Goal: Obtain resource: Download file/media

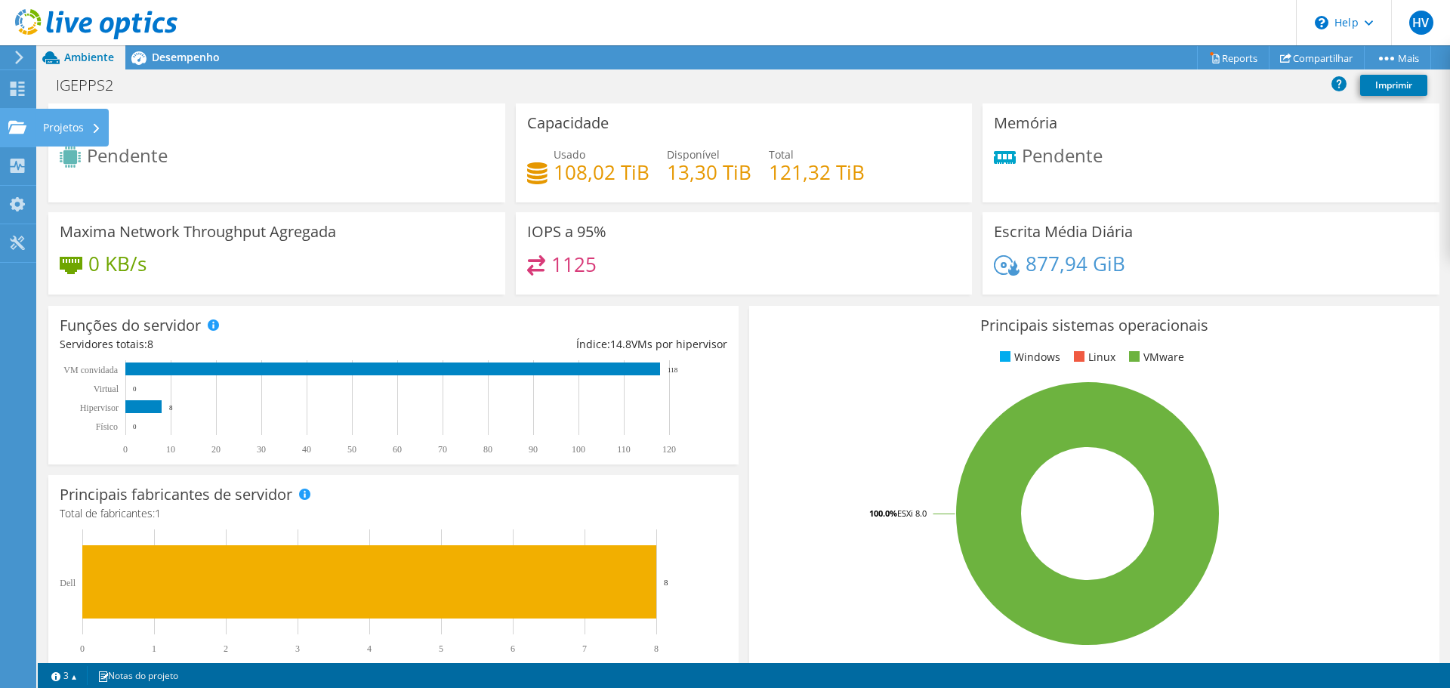
click at [23, 125] on icon at bounding box center [17, 127] width 18 height 14
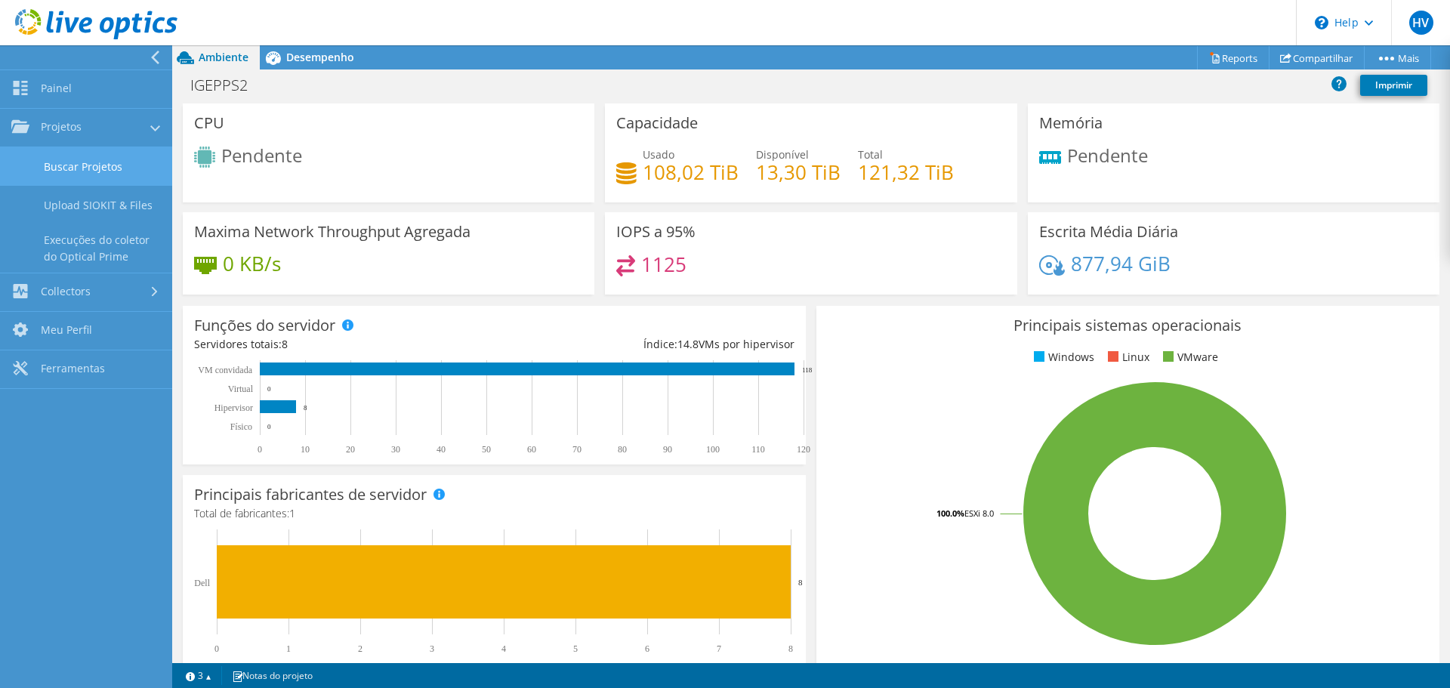
click at [80, 164] on link "Buscar Projetos" at bounding box center [86, 166] width 172 height 39
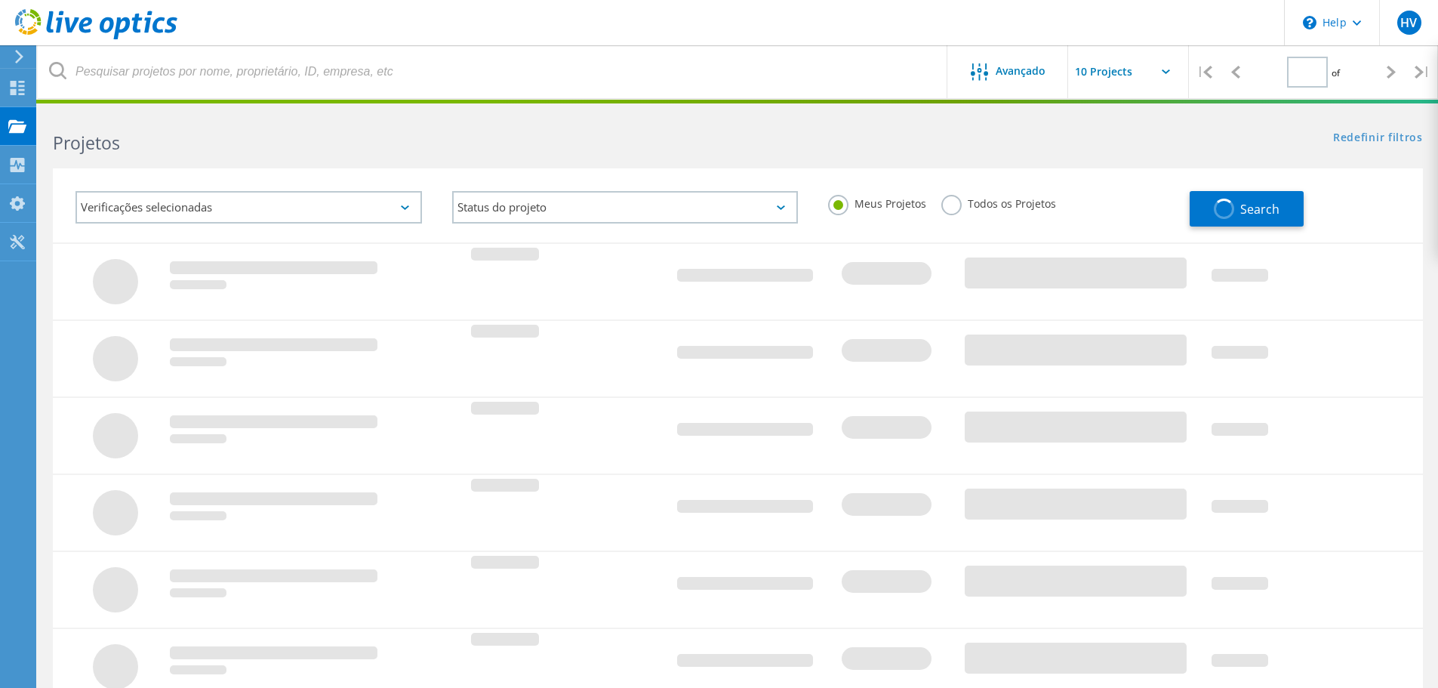
type input "1"
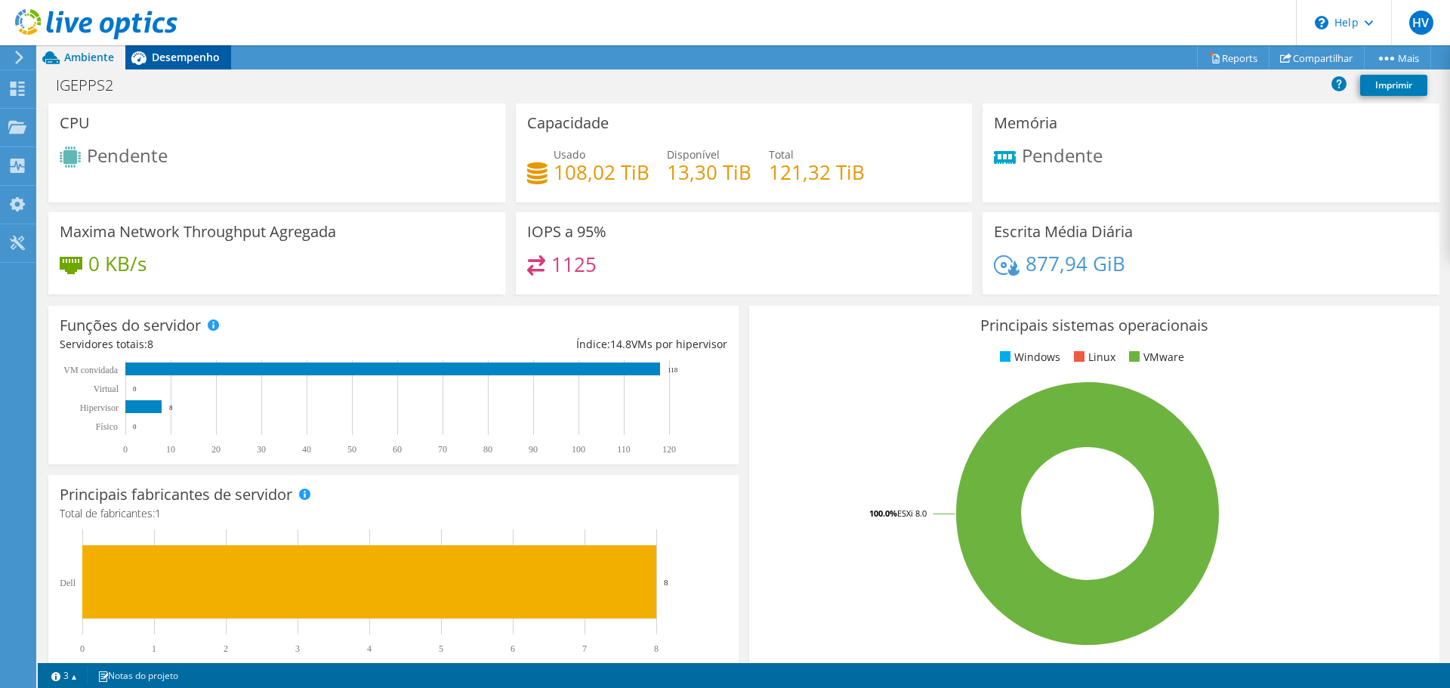
click at [184, 51] on span "Desempenho" at bounding box center [186, 57] width 68 height 14
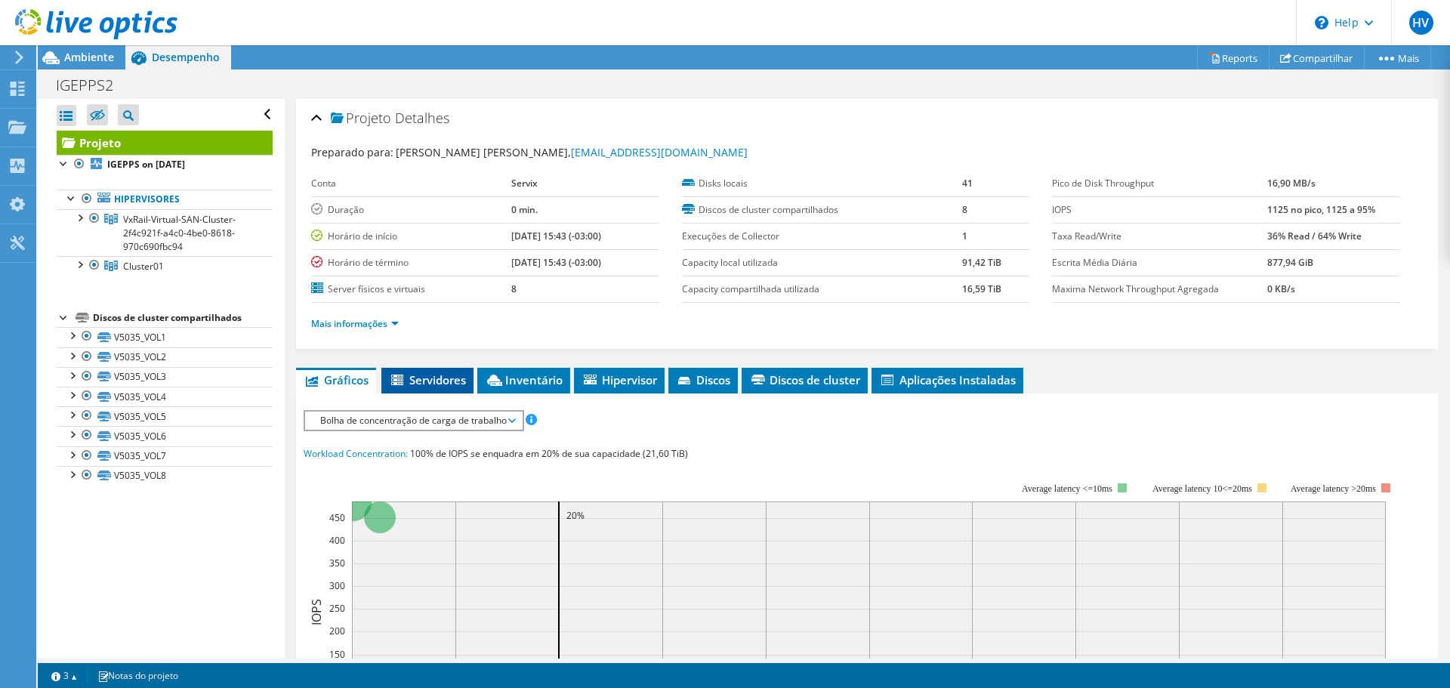
click at [412, 376] on span "Servidores" at bounding box center [427, 379] width 77 height 15
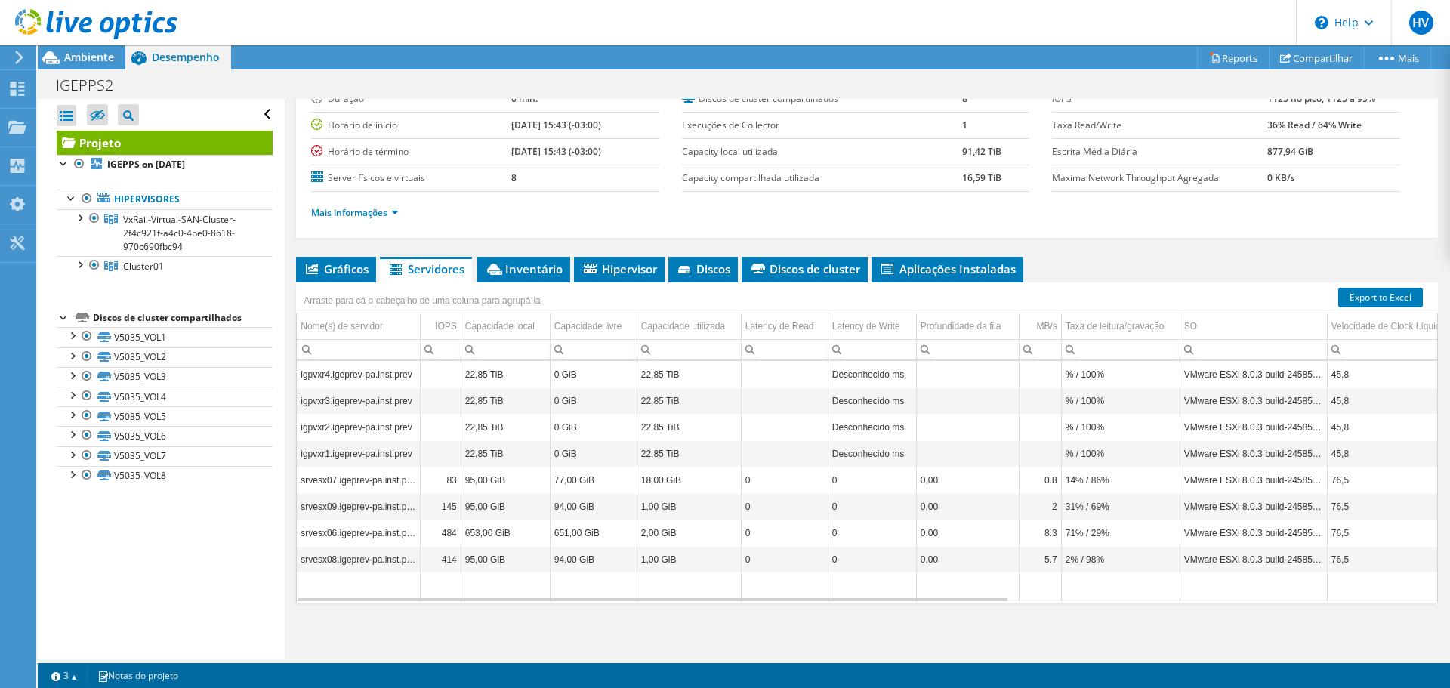
scroll to position [113, 0]
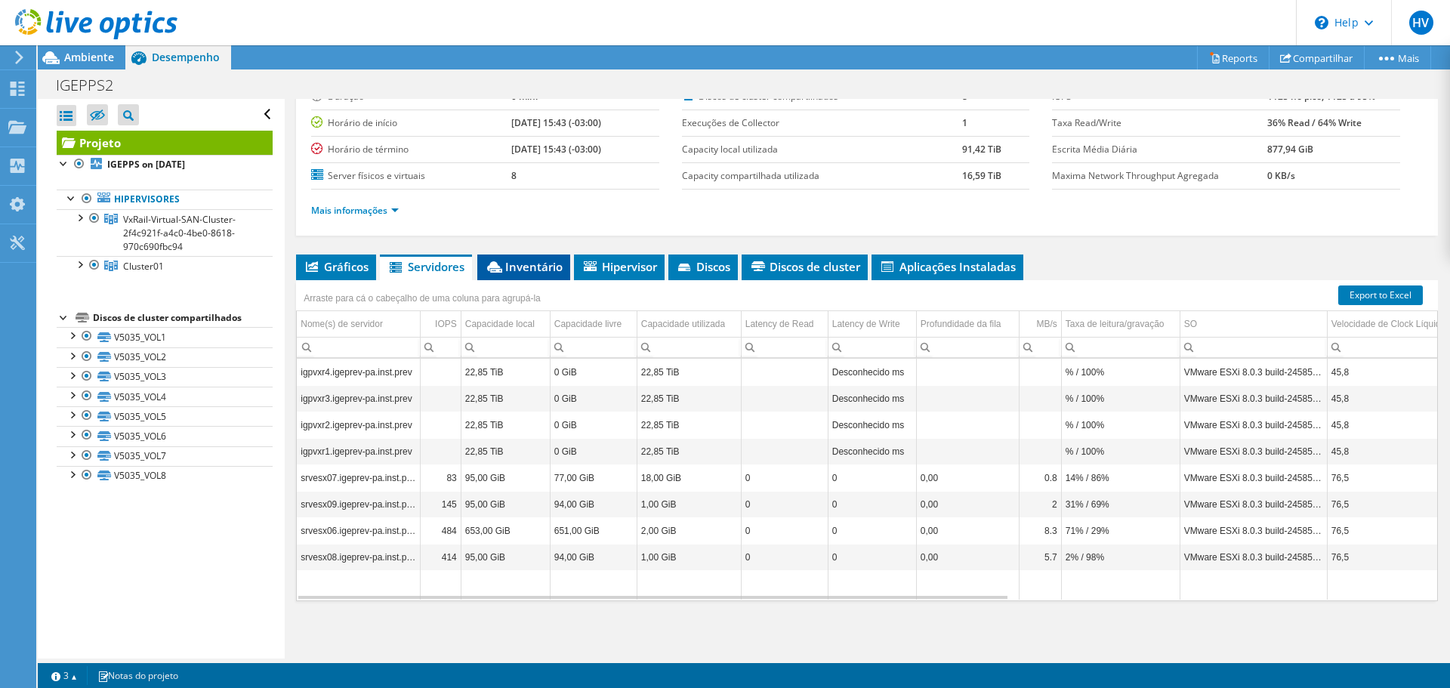
click at [534, 262] on span "Inventário" at bounding box center [524, 266] width 78 height 15
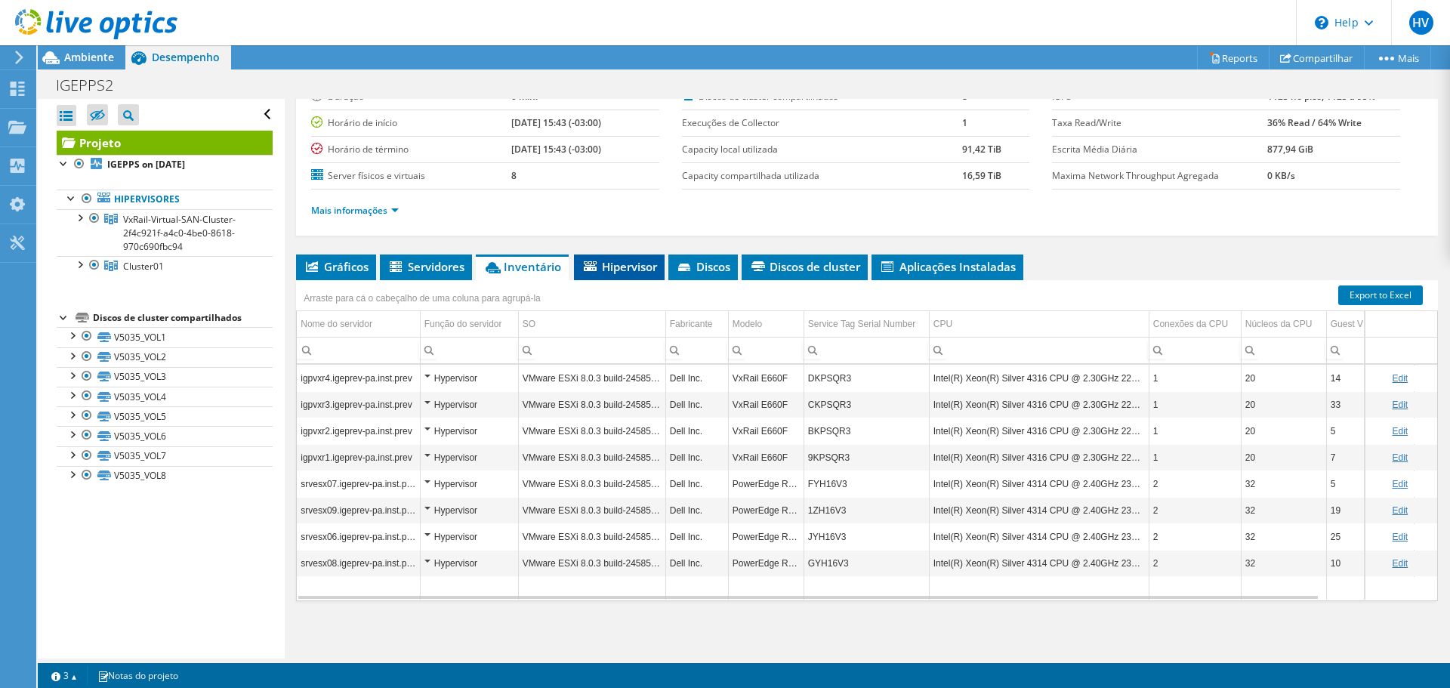
click at [652, 266] on span "Hipervisor" at bounding box center [618, 266] width 75 height 15
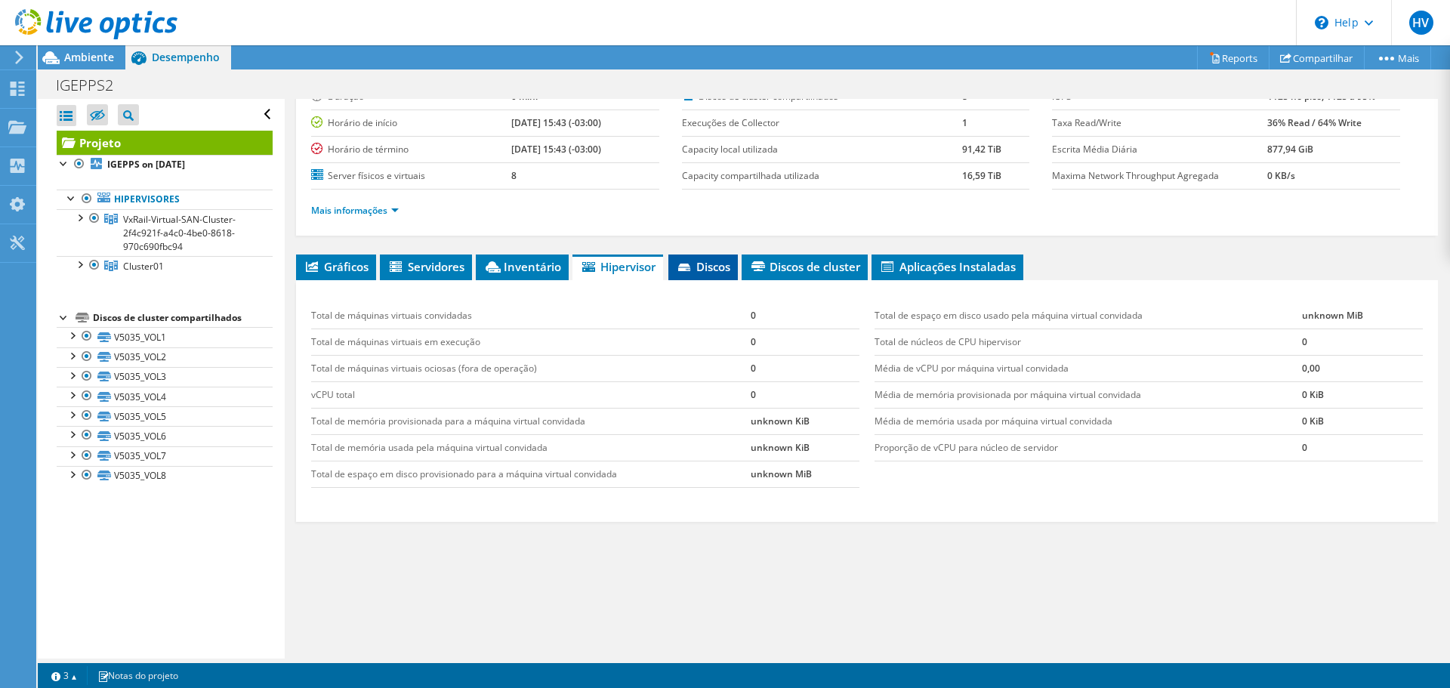
click at [733, 257] on li "Discos" at bounding box center [702, 267] width 69 height 26
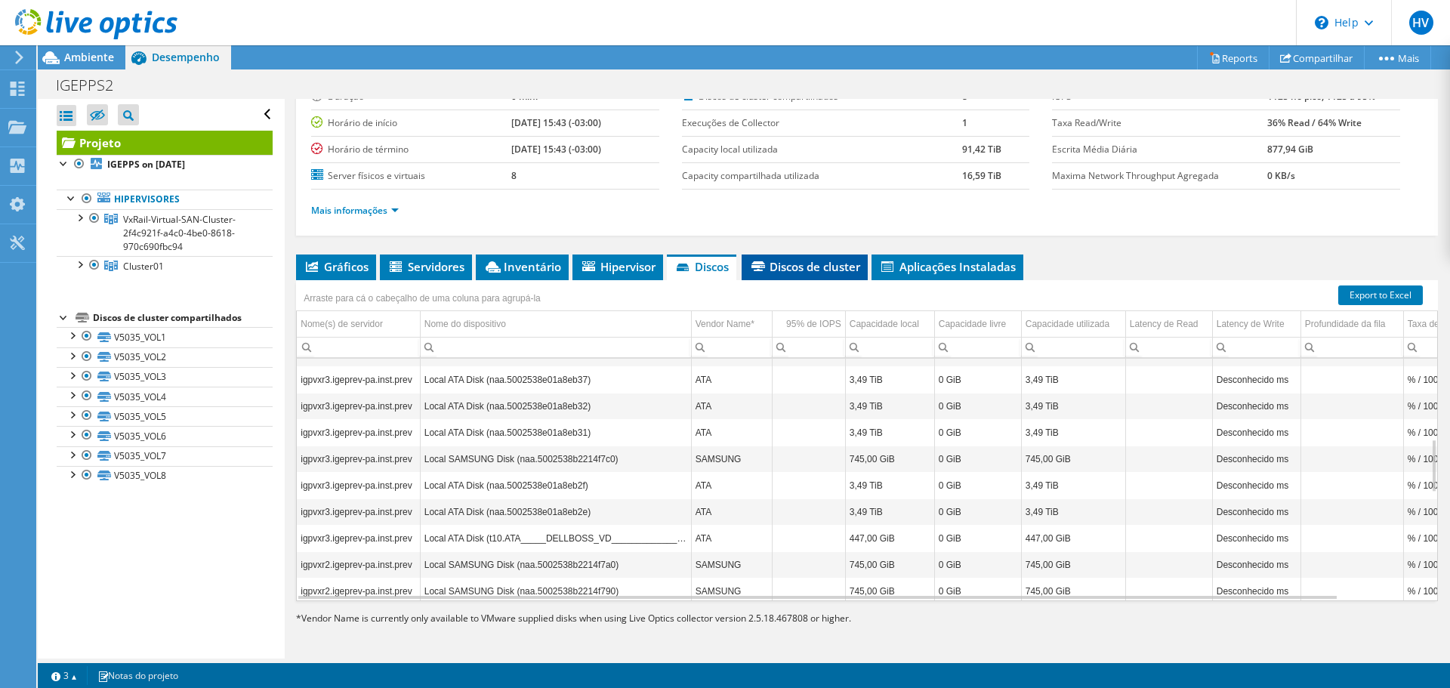
click at [819, 275] on li "Discos de cluster" at bounding box center [804, 267] width 126 height 26
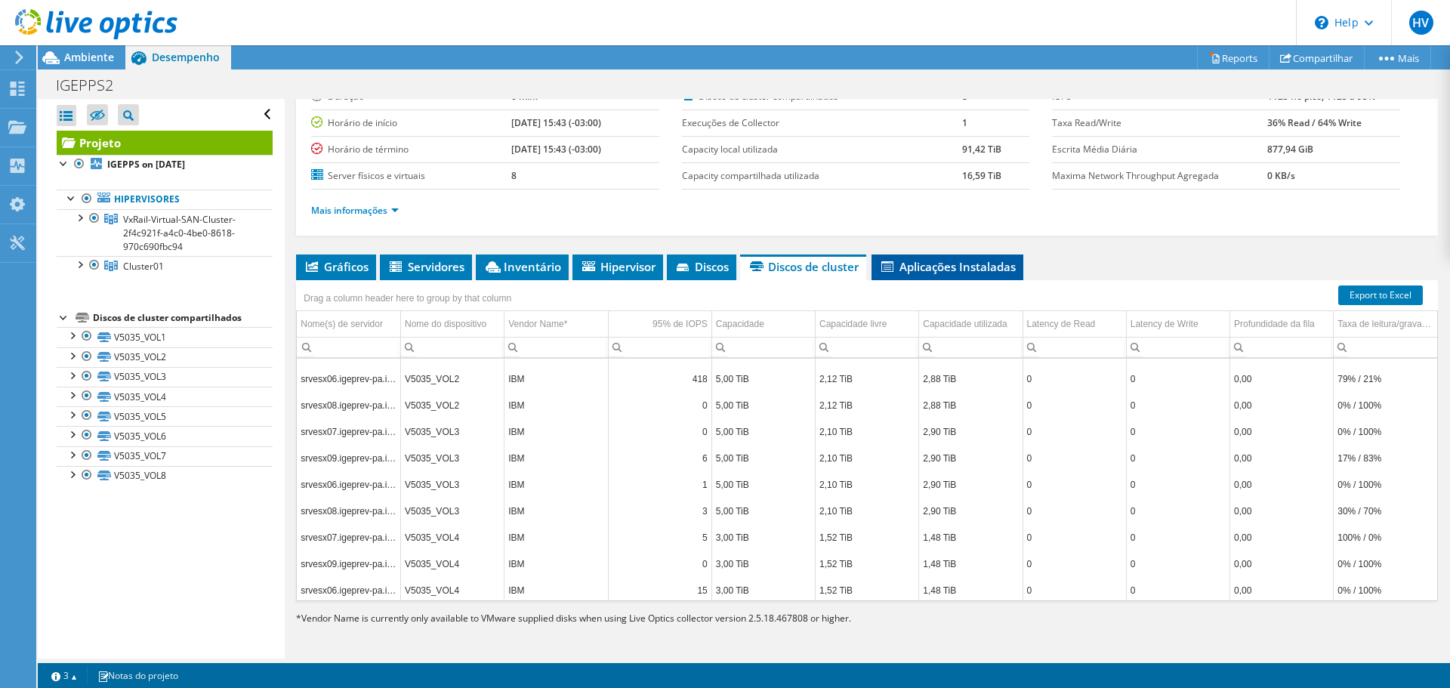
click at [1023, 269] on li "Aplicações Instaladas" at bounding box center [947, 267] width 152 height 26
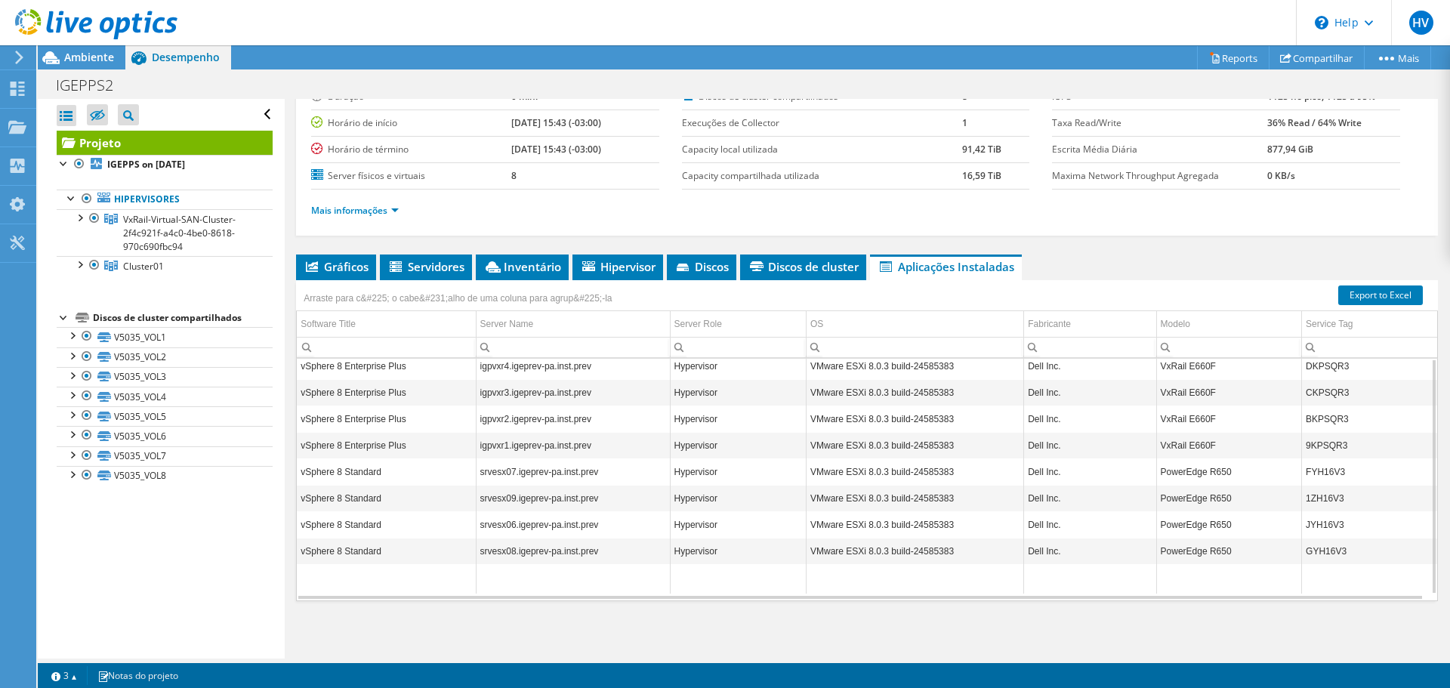
scroll to position [0, 0]
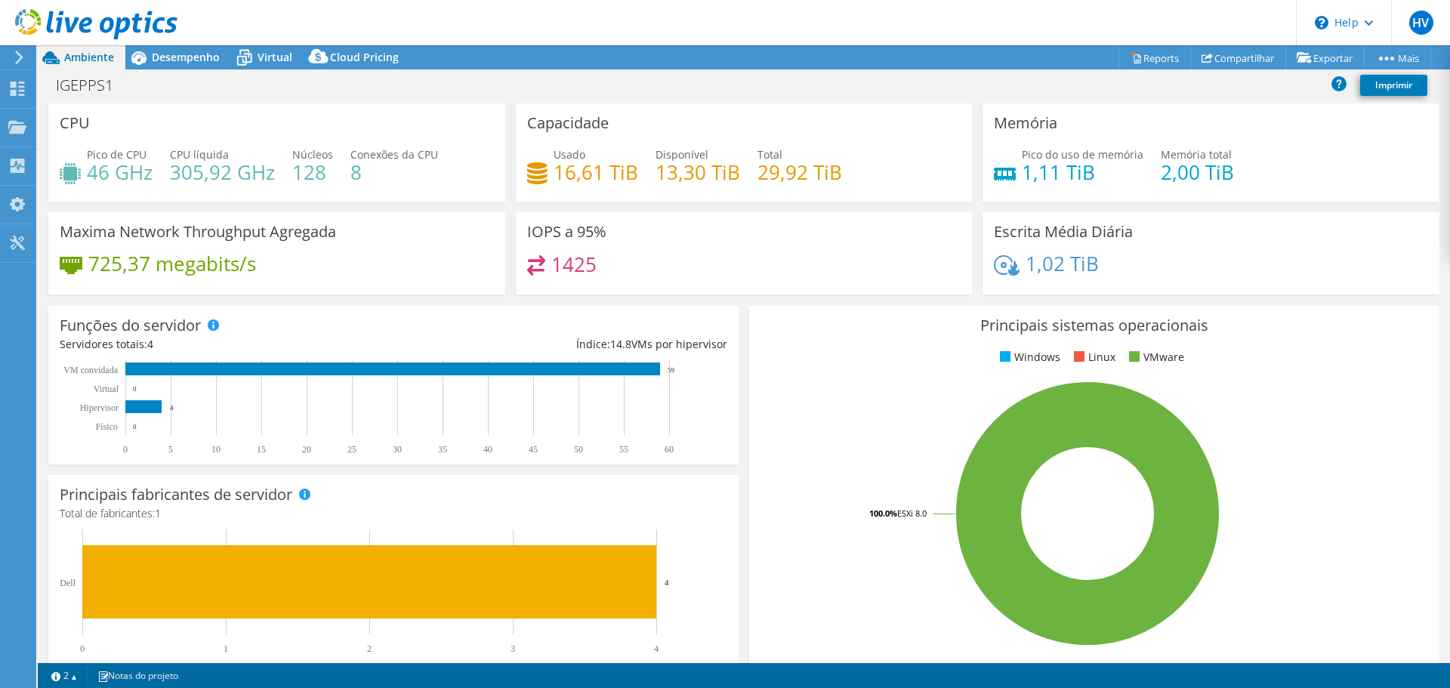
select select "USD"
click at [199, 67] on div "Desempenho" at bounding box center [178, 57] width 106 height 24
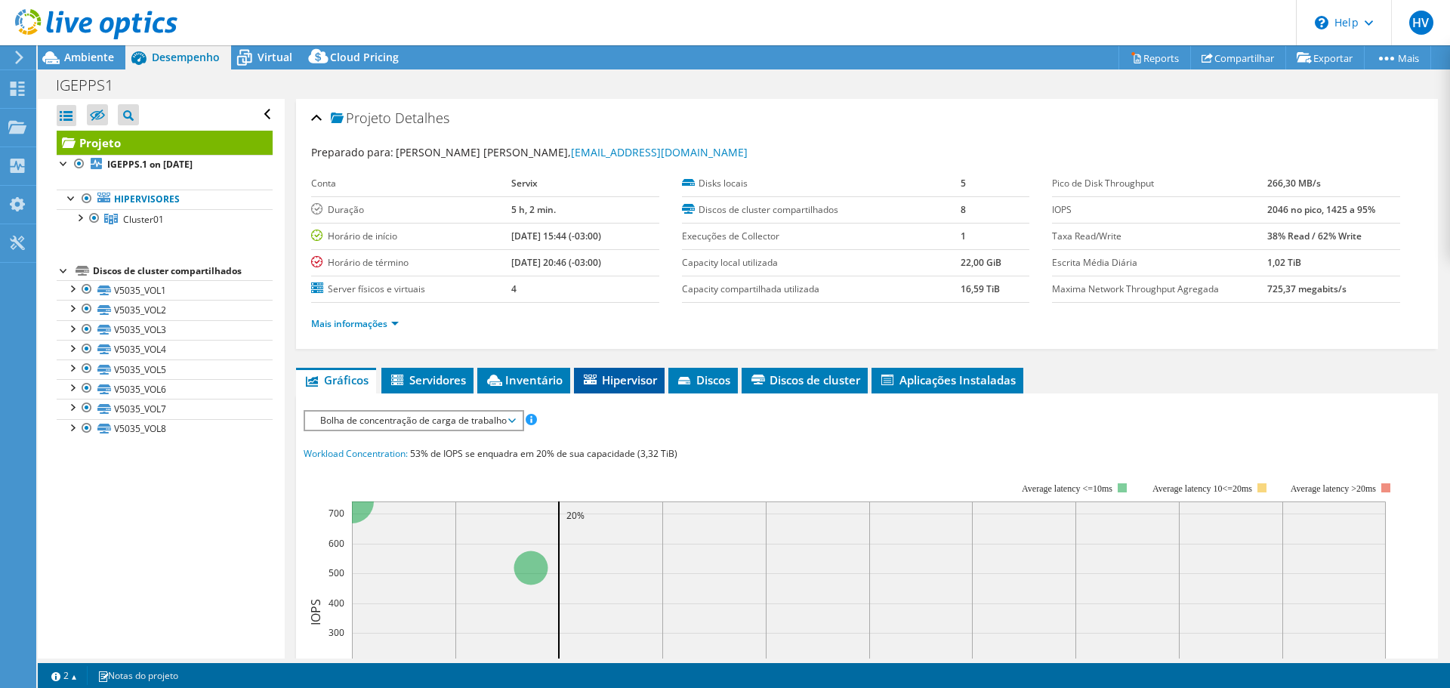
click at [625, 380] on span "Hipervisor" at bounding box center [618, 379] width 75 height 15
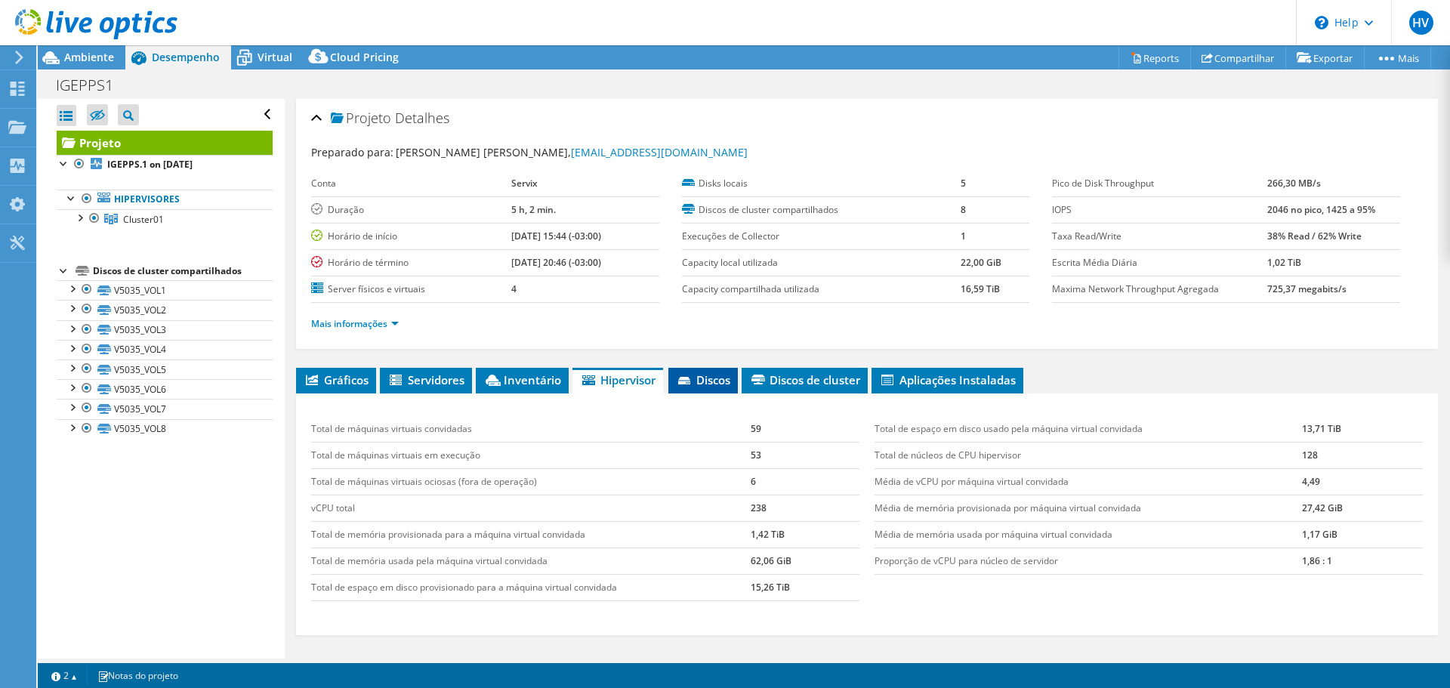
click at [729, 371] on li "Discos" at bounding box center [702, 381] width 69 height 26
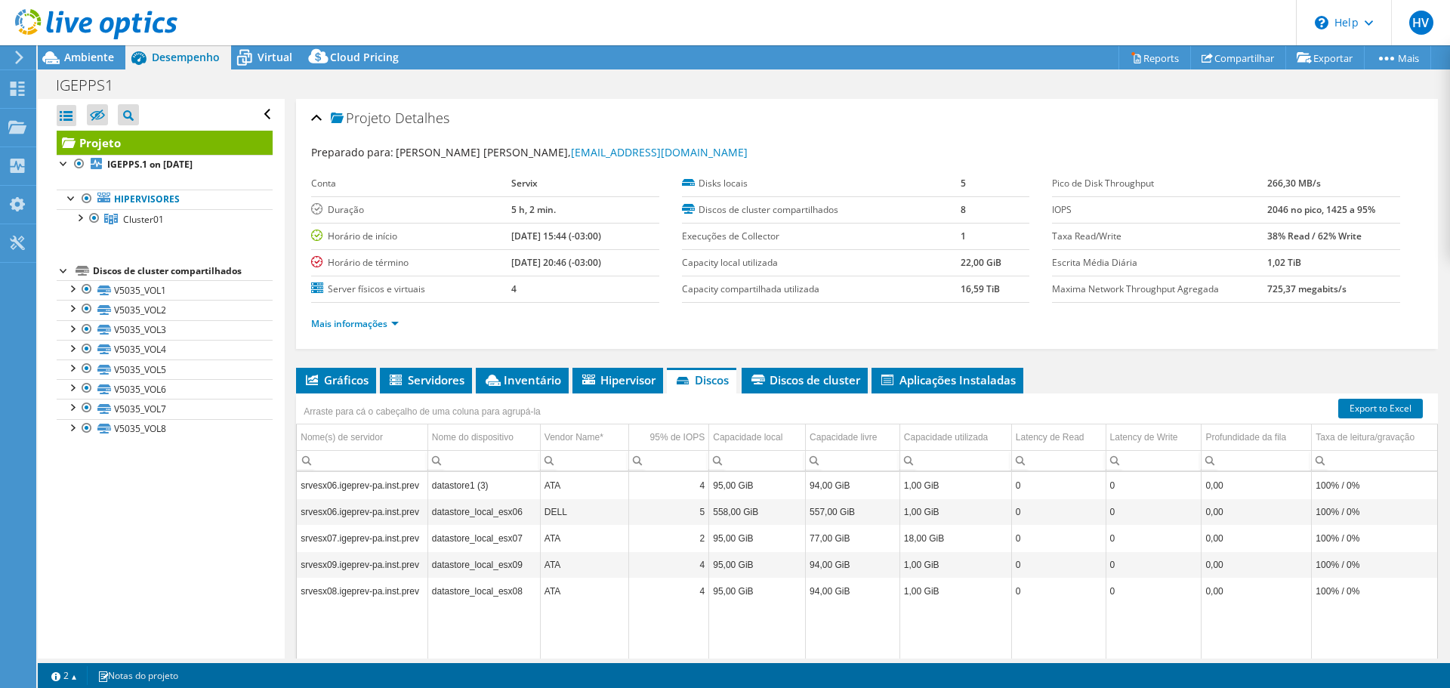
scroll to position [75, 0]
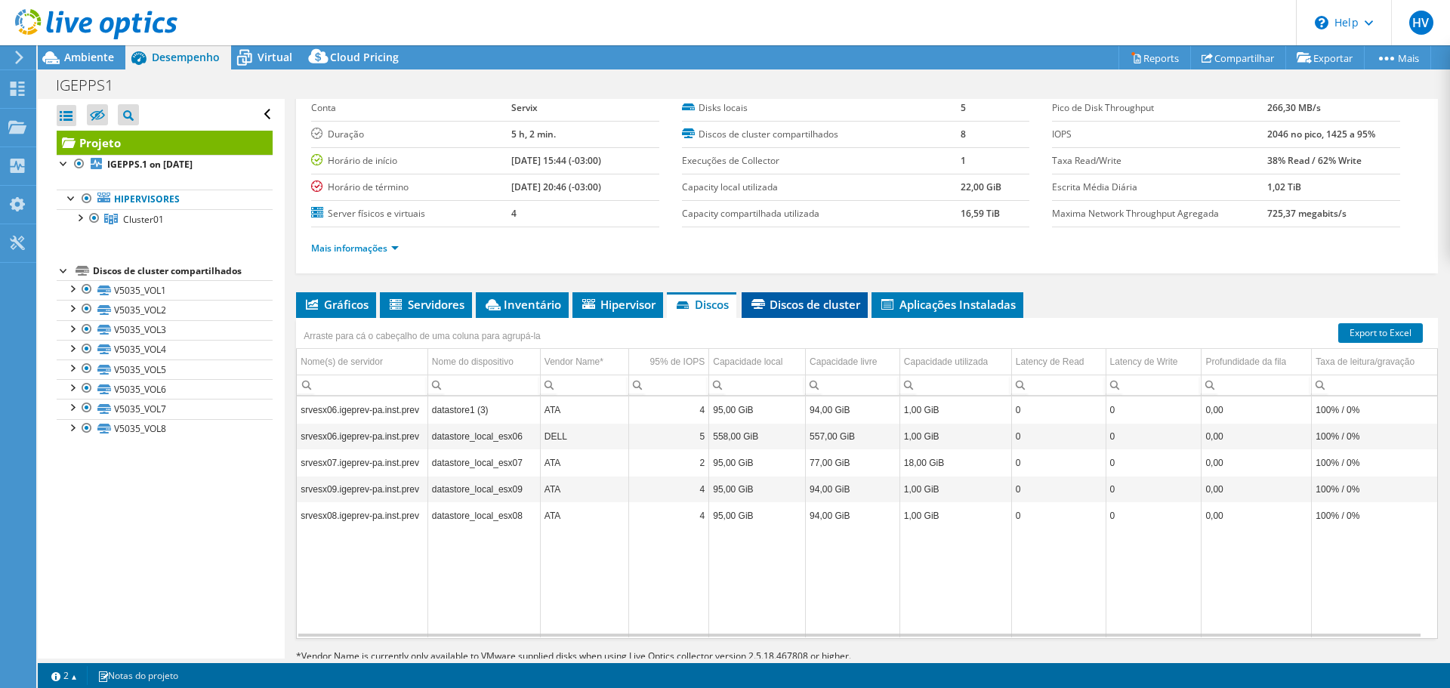
click at [803, 297] on span "Discos de cluster" at bounding box center [804, 304] width 111 height 15
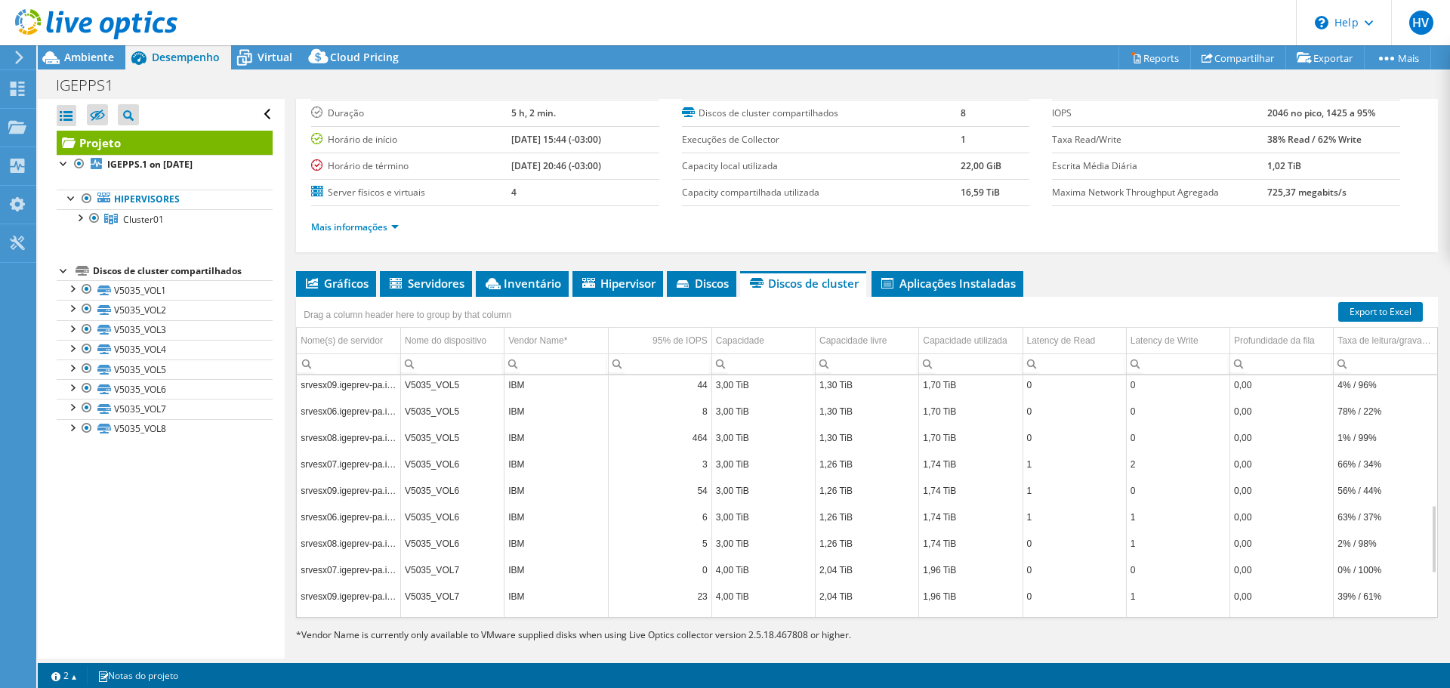
scroll to position [113, 0]
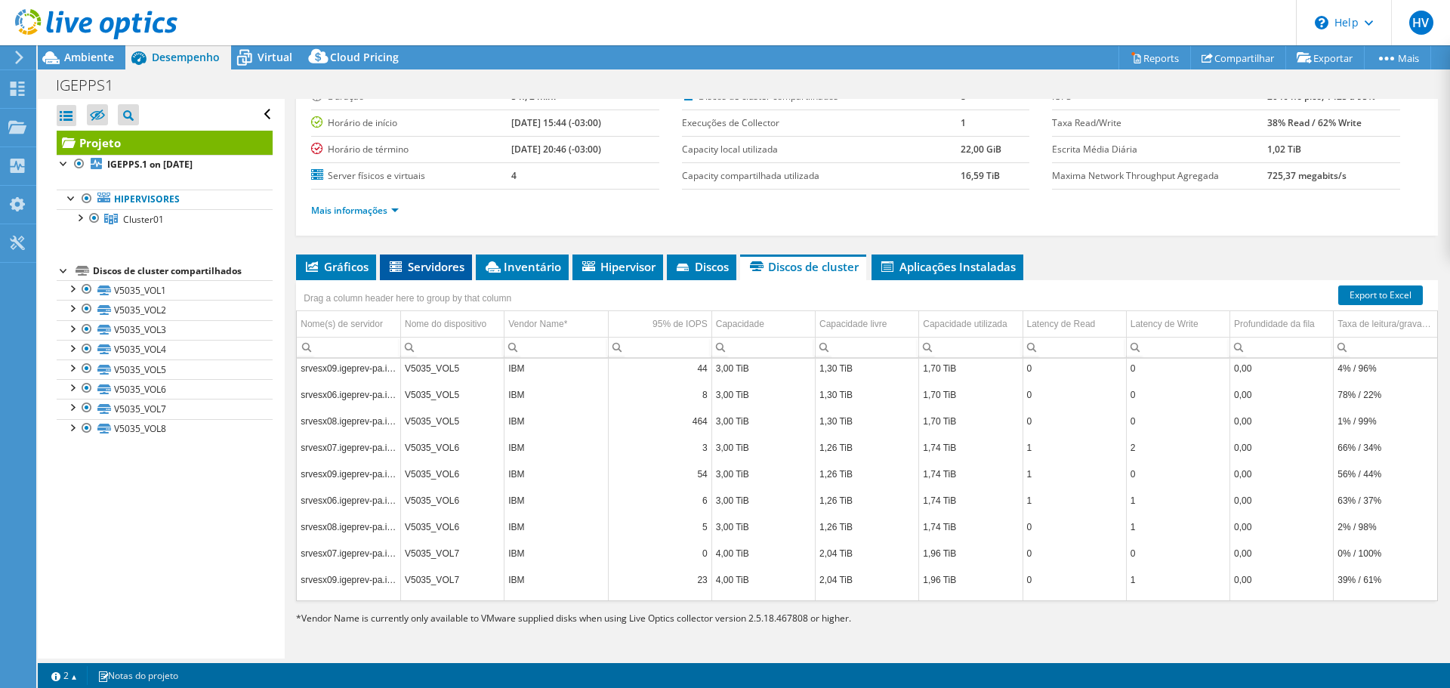
click at [421, 263] on span "Servidores" at bounding box center [425, 266] width 77 height 15
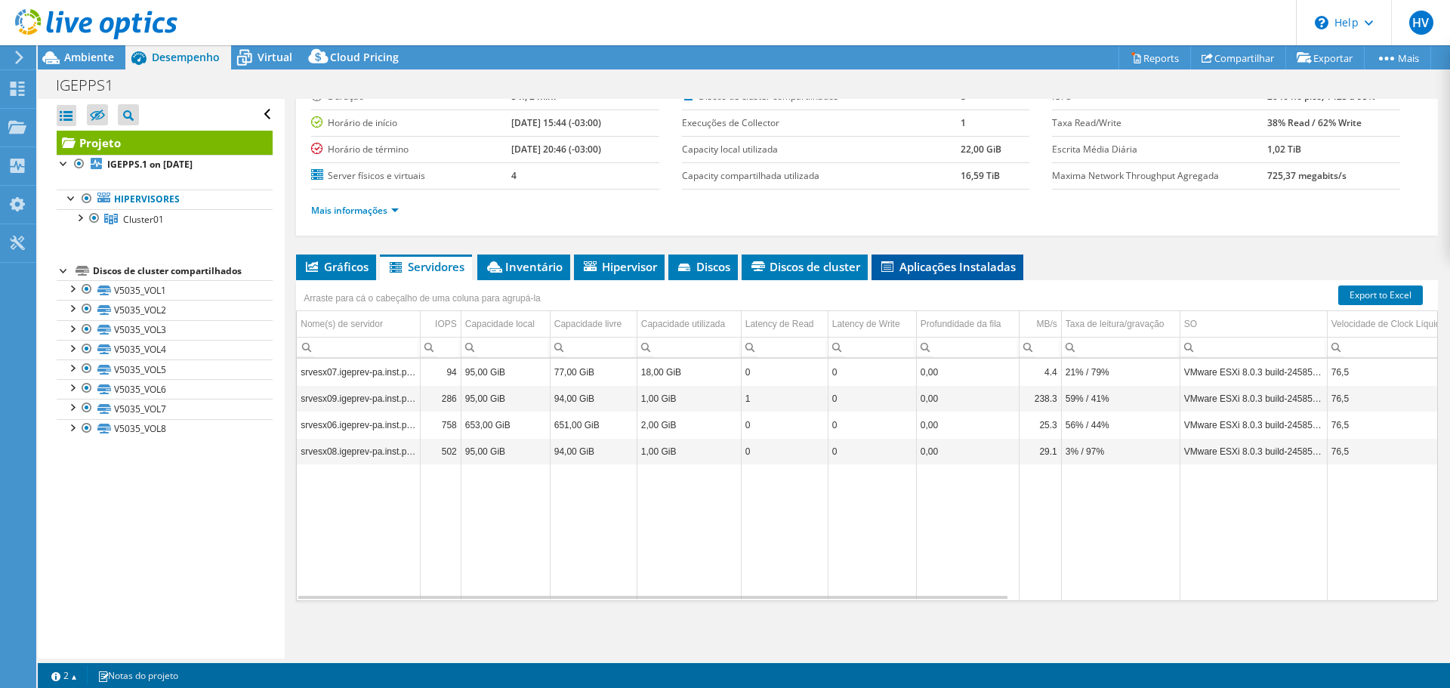
click at [926, 270] on span "Aplicações Instaladas" at bounding box center [947, 266] width 137 height 15
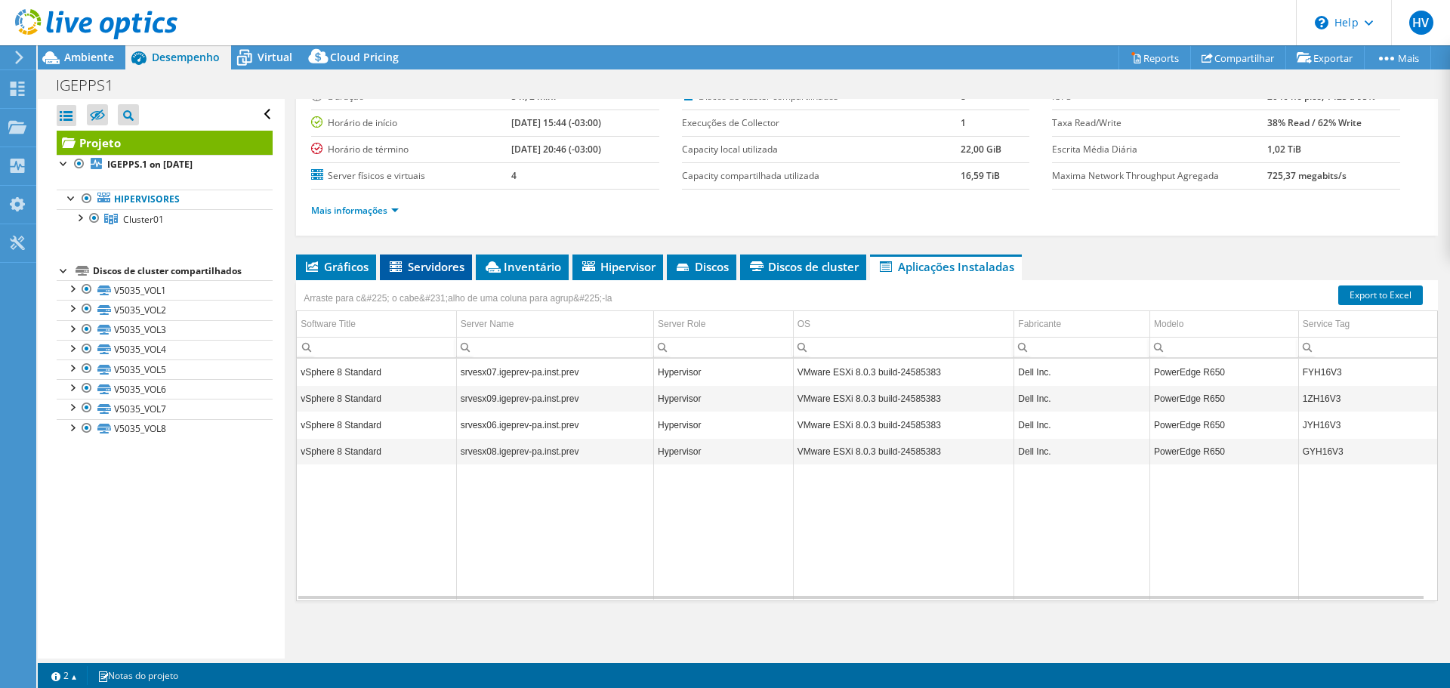
click at [430, 259] on span "Servidores" at bounding box center [425, 266] width 77 height 15
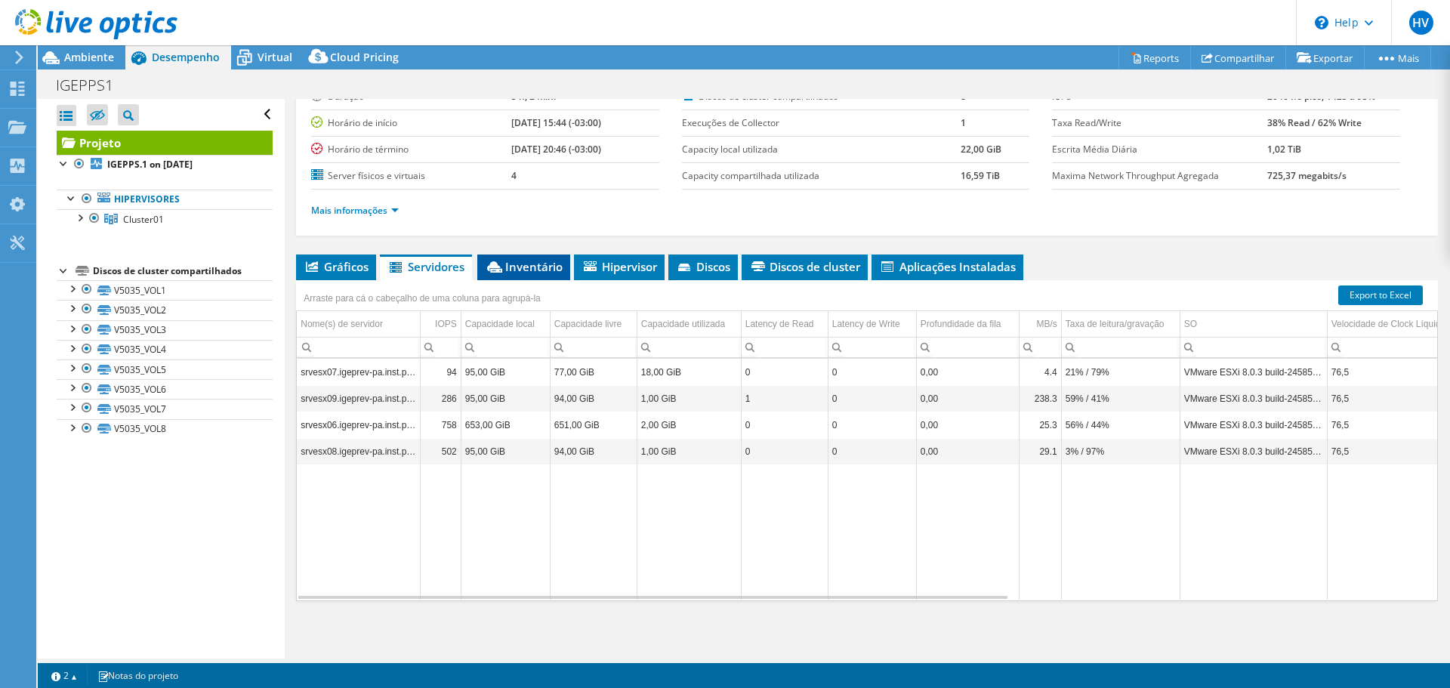
click at [507, 258] on li "Inventário" at bounding box center [523, 267] width 93 height 26
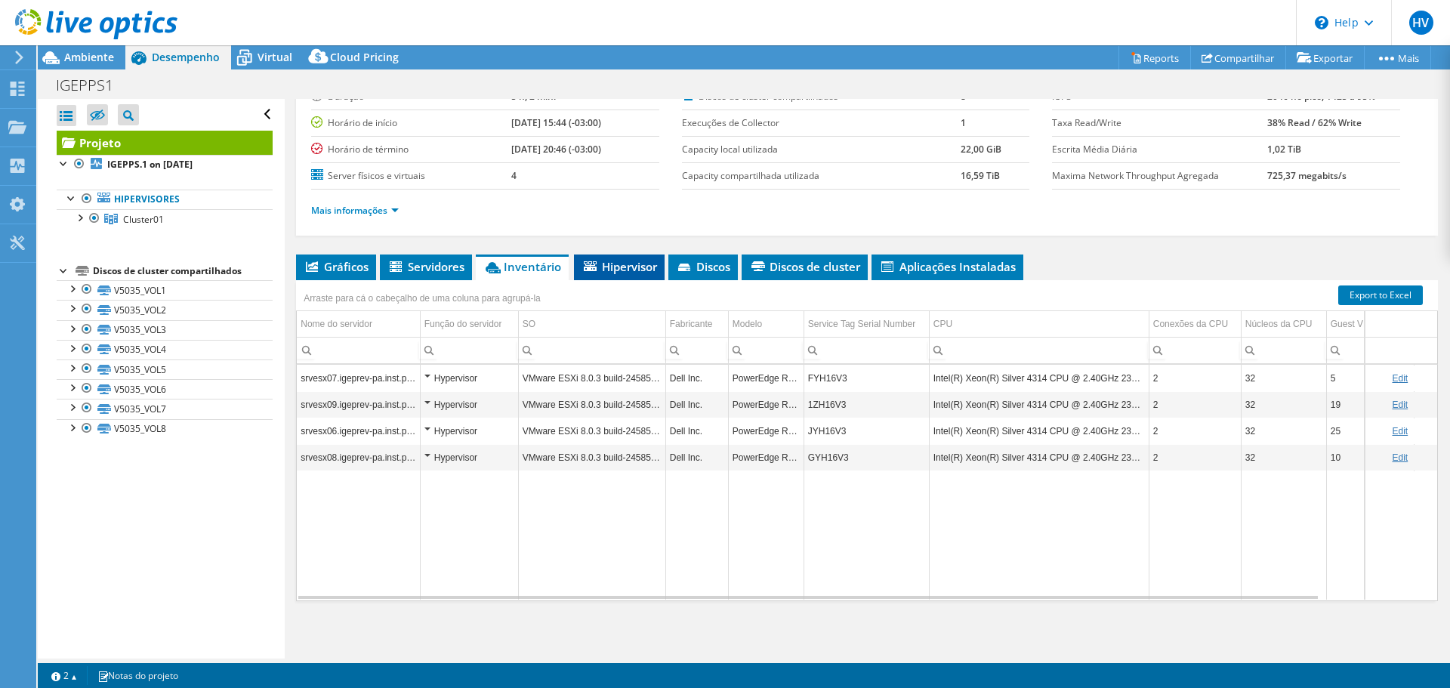
click at [618, 264] on span "Hipervisor" at bounding box center [618, 266] width 75 height 15
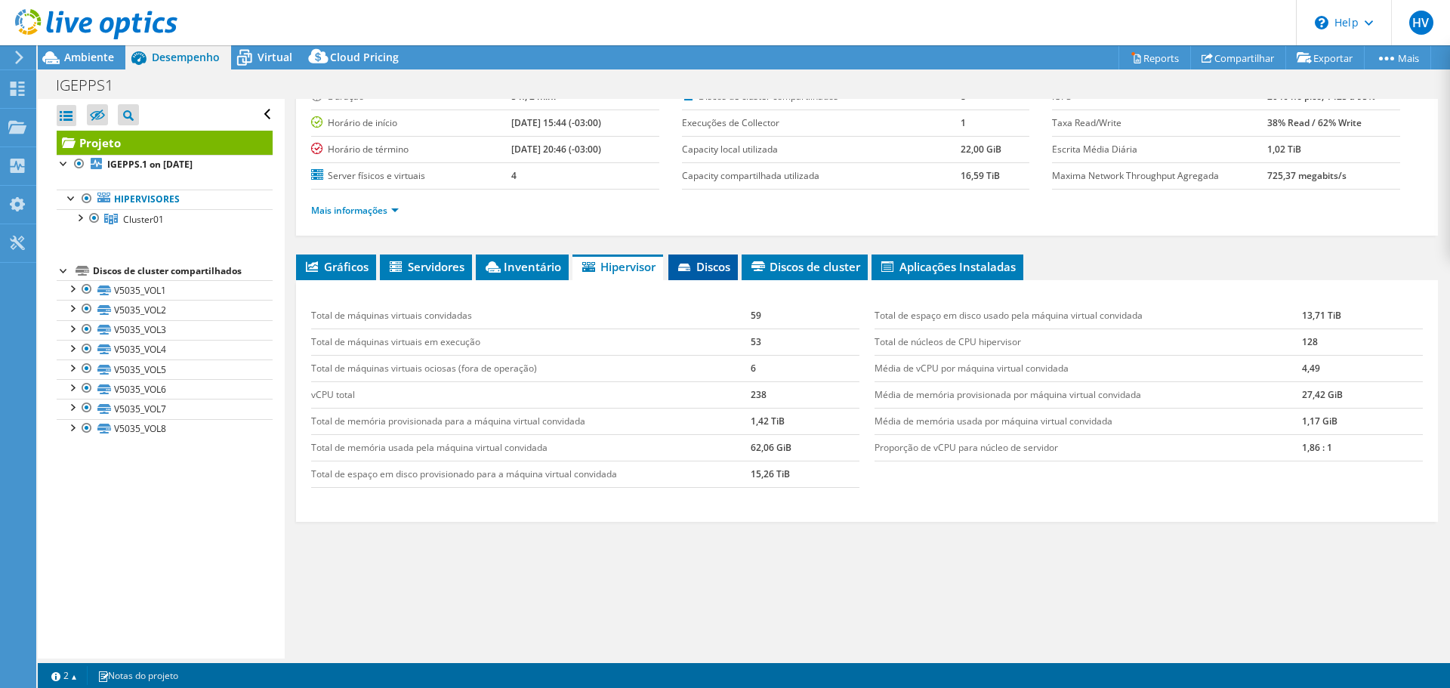
click at [704, 261] on span "Discos" at bounding box center [703, 266] width 54 height 15
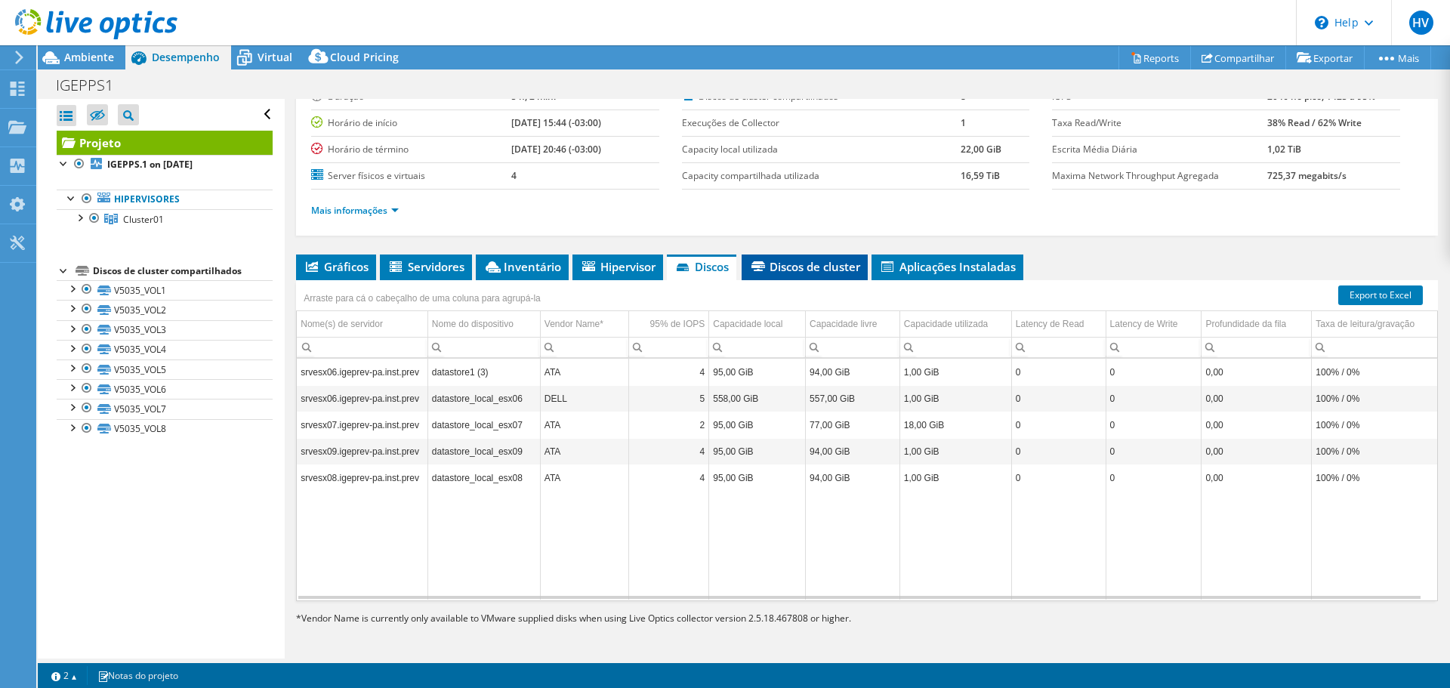
click at [778, 266] on span "Discos de cluster" at bounding box center [804, 266] width 111 height 15
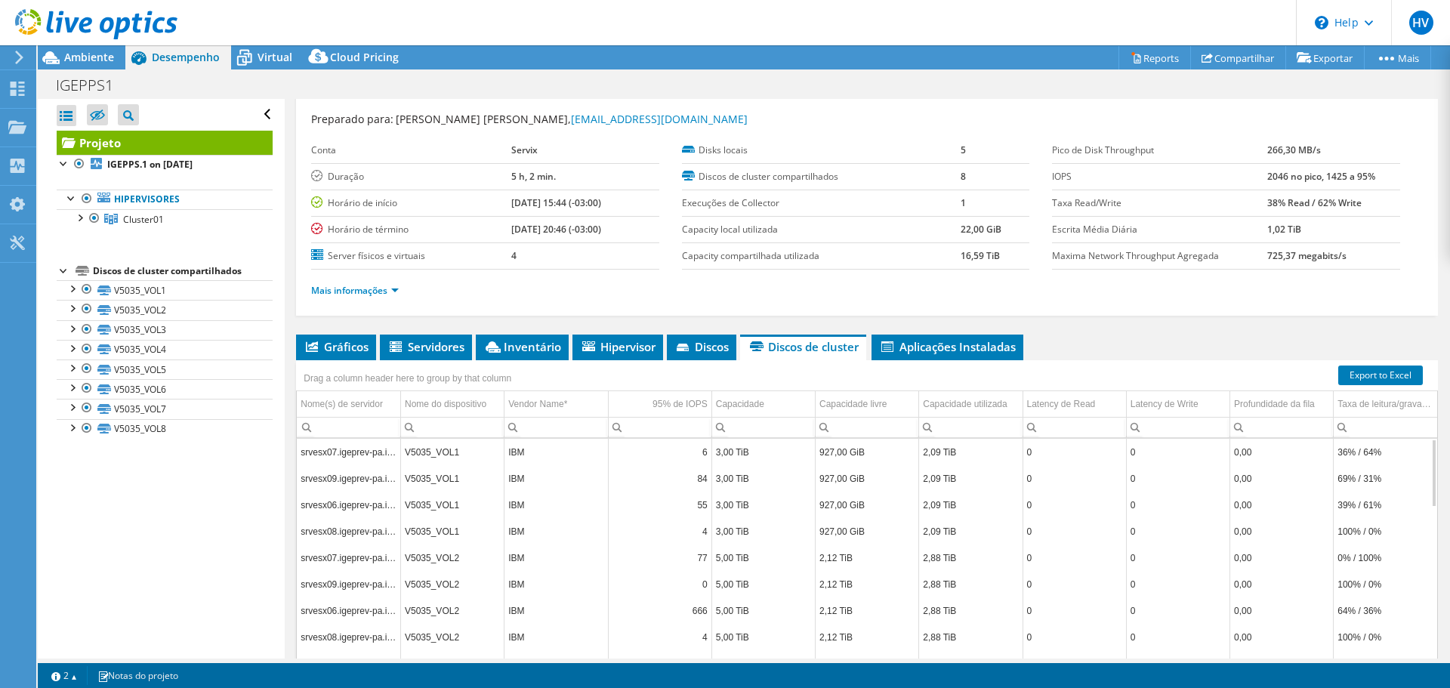
scroll to position [0, 0]
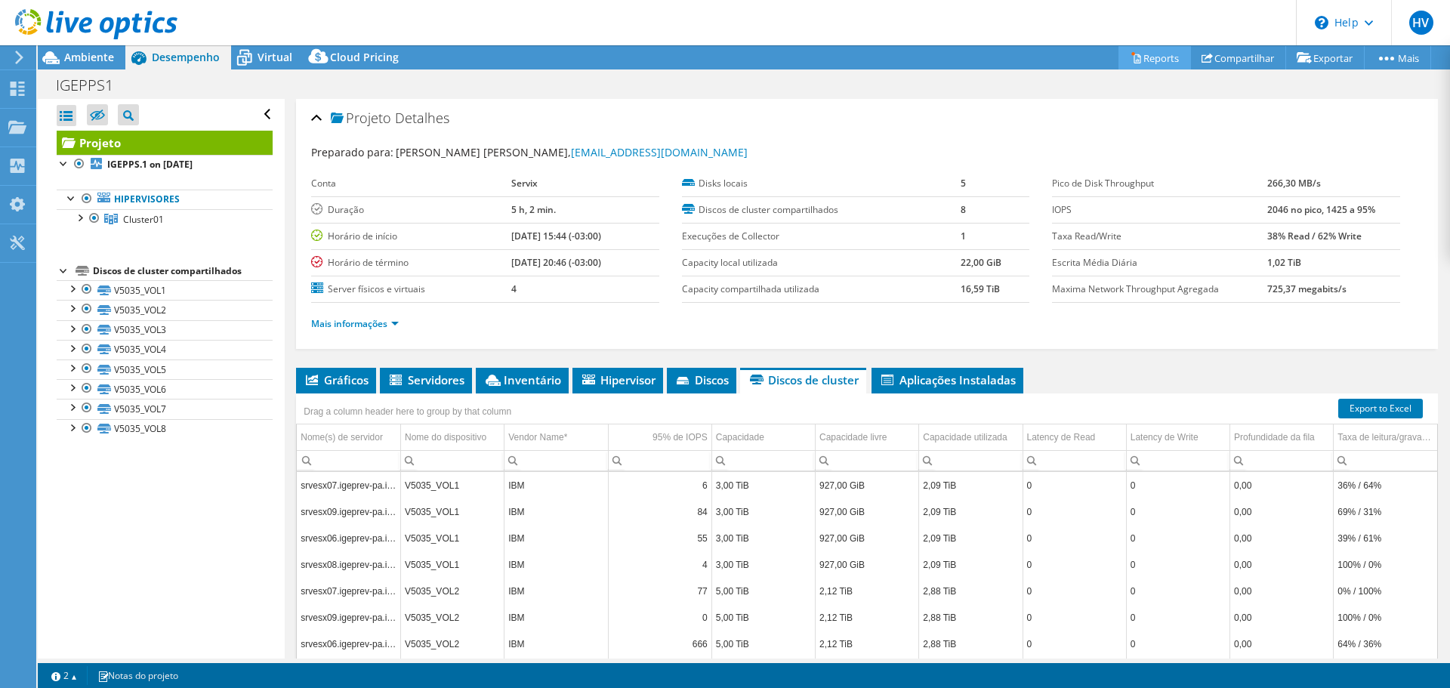
click at [1151, 52] on link "Reports" at bounding box center [1154, 57] width 72 height 23
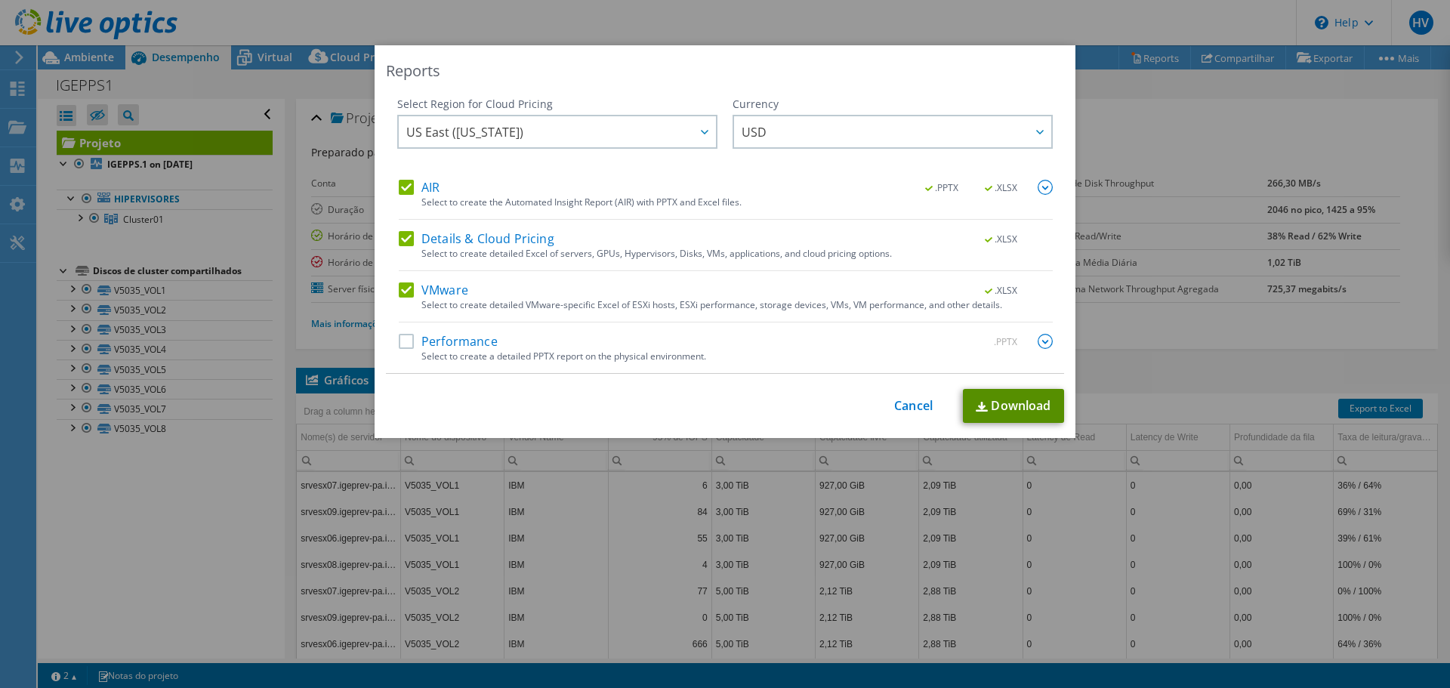
click at [1009, 406] on link "Download" at bounding box center [1013, 406] width 101 height 34
click at [897, 401] on link "Cancel" at bounding box center [913, 406] width 39 height 14
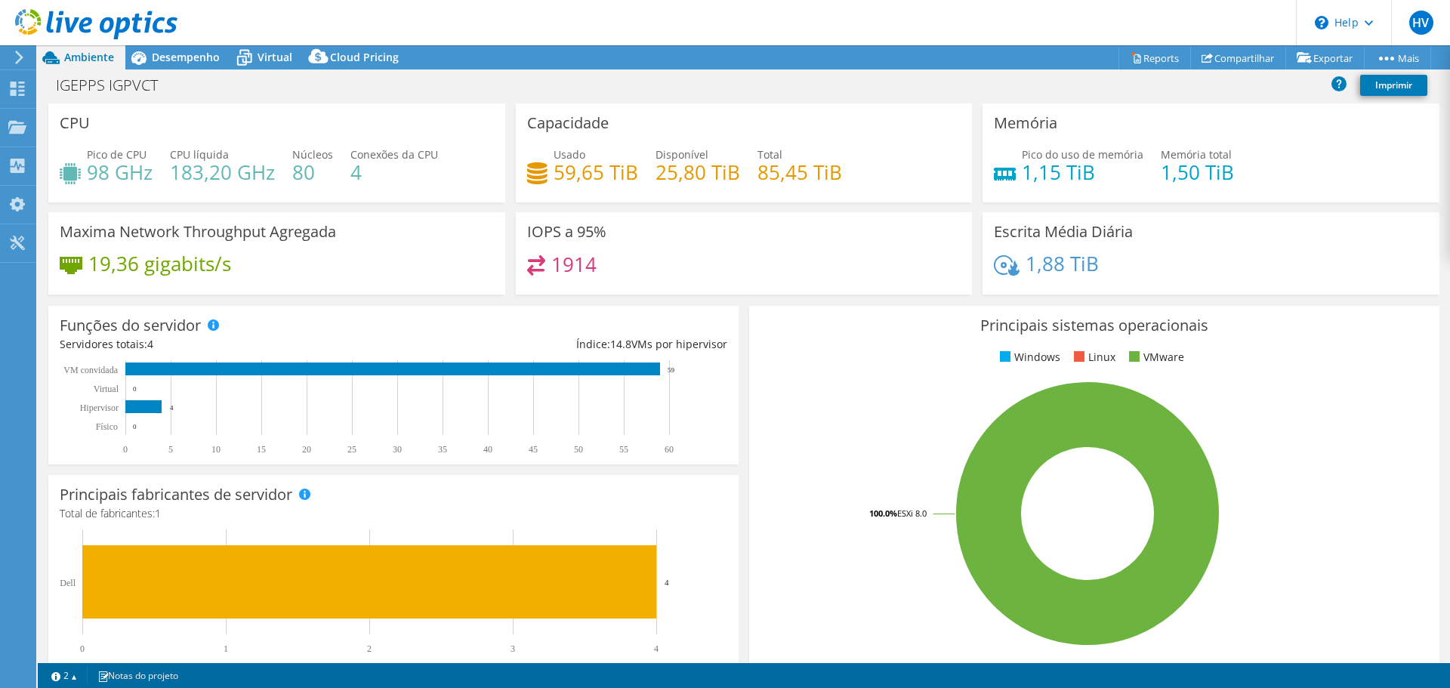
select select "USD"
click at [183, 53] on span "Desempenho" at bounding box center [186, 57] width 68 height 14
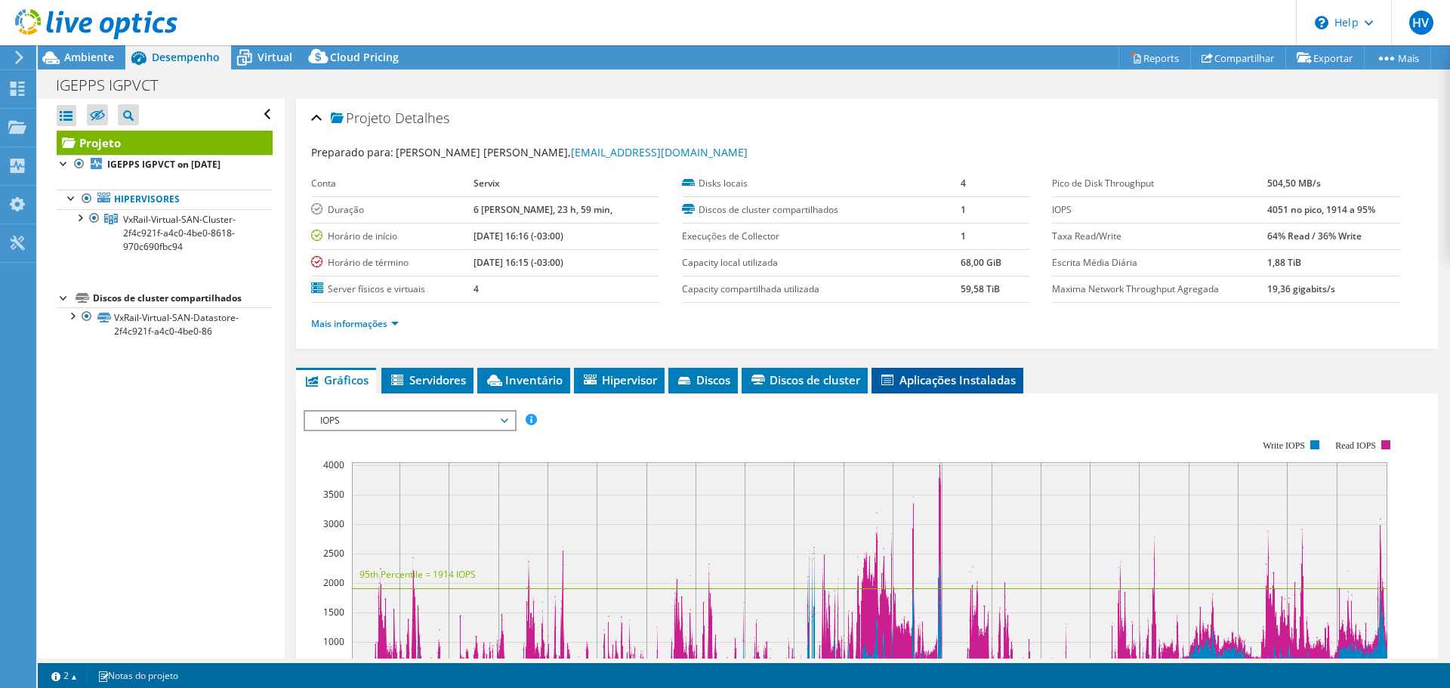
click at [978, 385] on span "Aplicações Instaladas" at bounding box center [947, 379] width 137 height 15
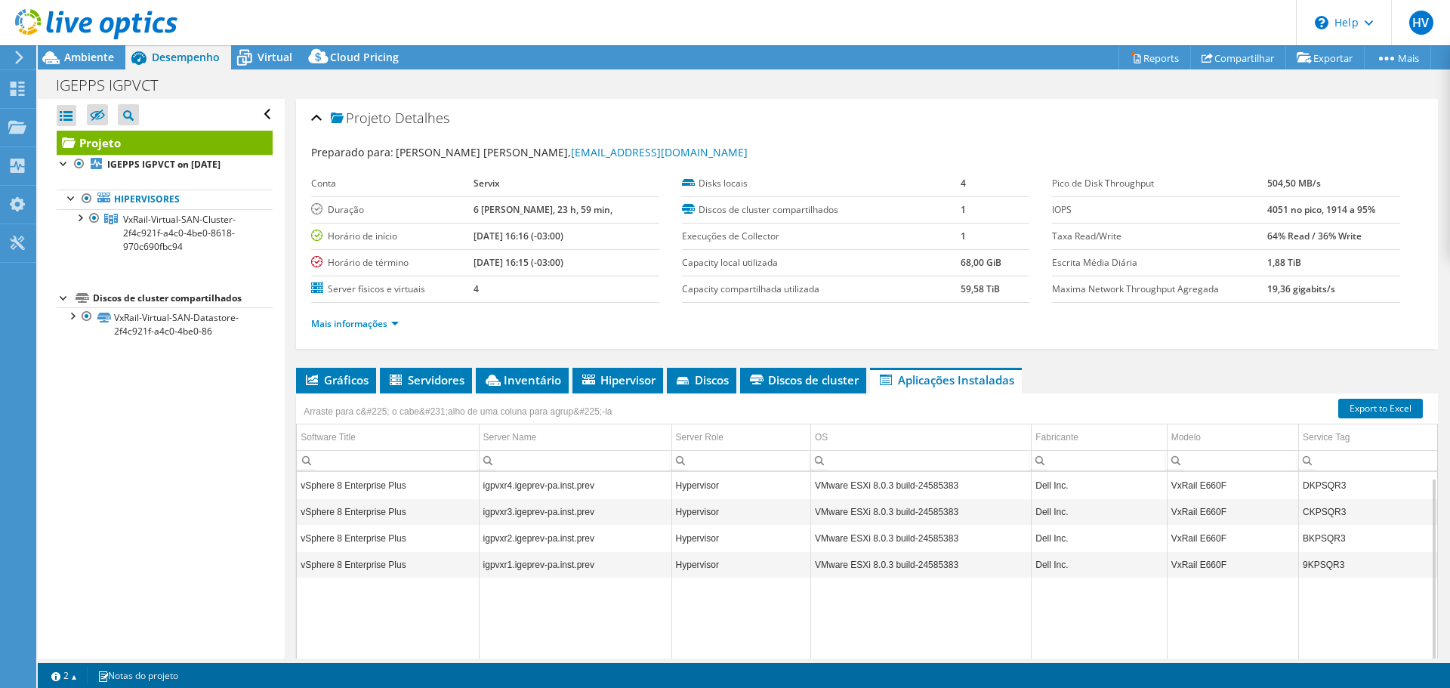
scroll to position [75, 0]
